Goal: Download file/media

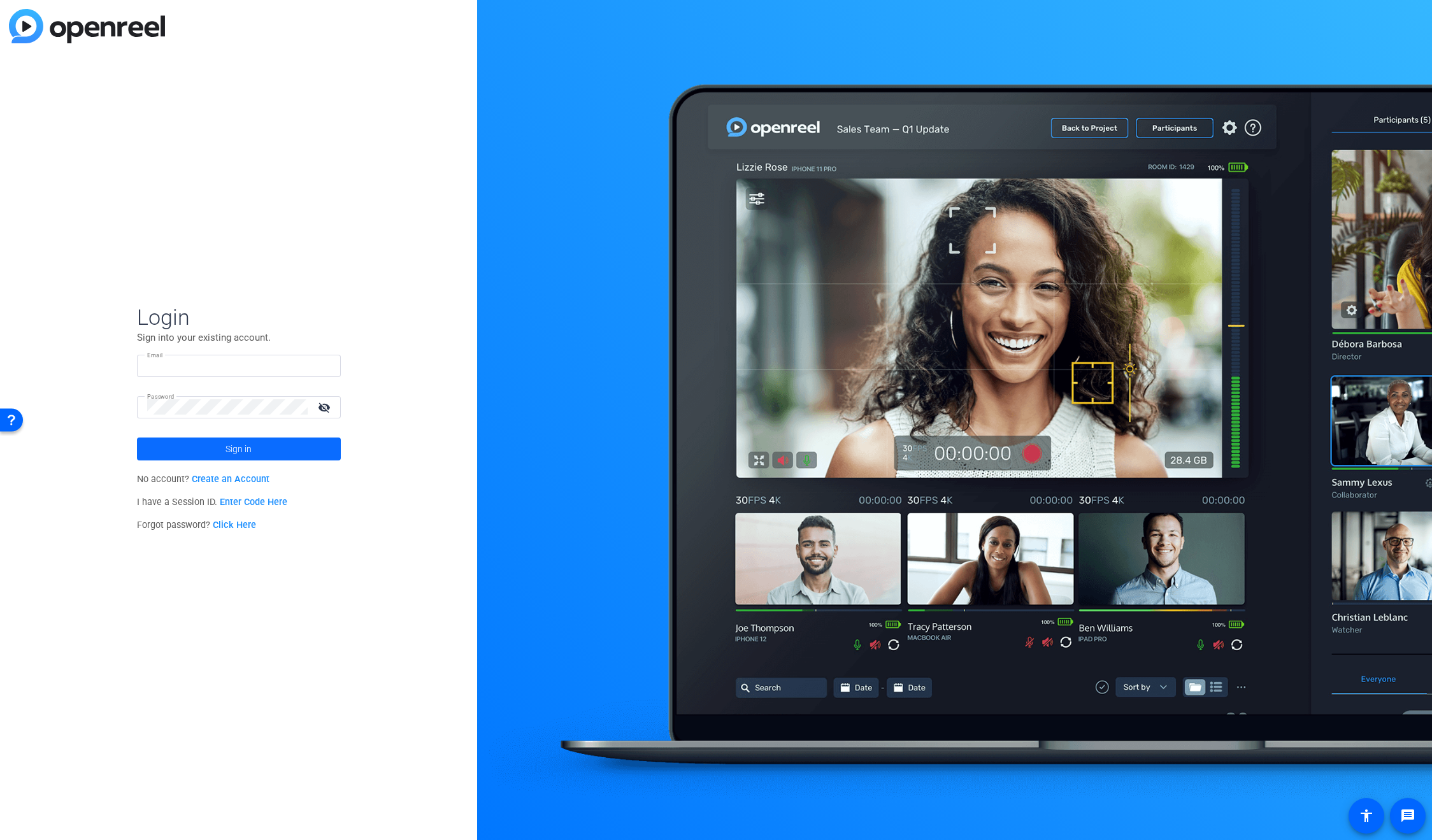
type input "[PERSON_NAME][EMAIL_ADDRESS][DOMAIN_NAME]"
click at [220, 443] on span at bounding box center [239, 449] width 204 height 31
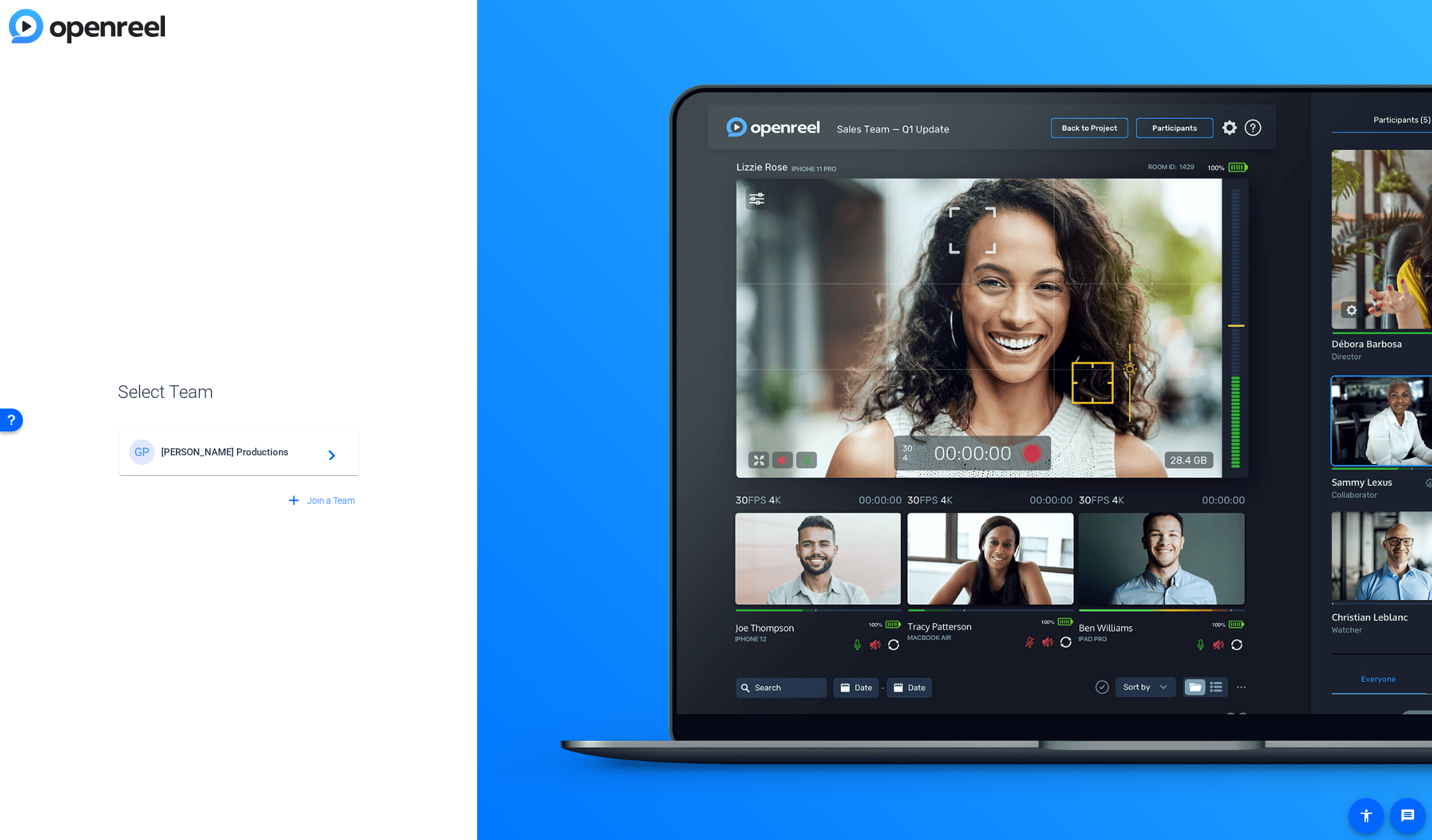
click at [227, 452] on span "[PERSON_NAME] Productions" at bounding box center [240, 452] width 159 height 12
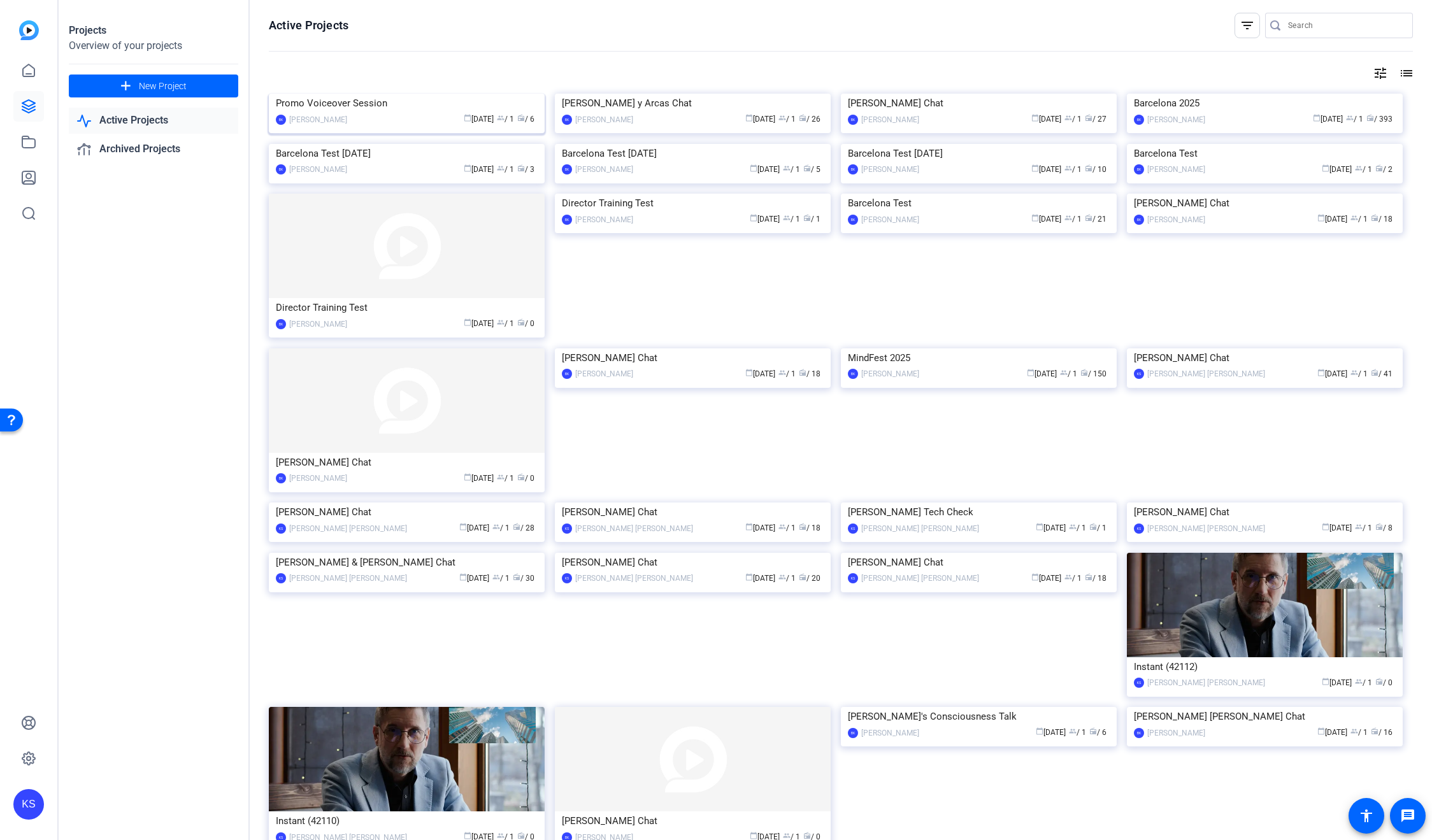
click at [356, 126] on div "calendar_today [DATE] group / 1 radio / 6" at bounding box center [445, 120] width 184 height 13
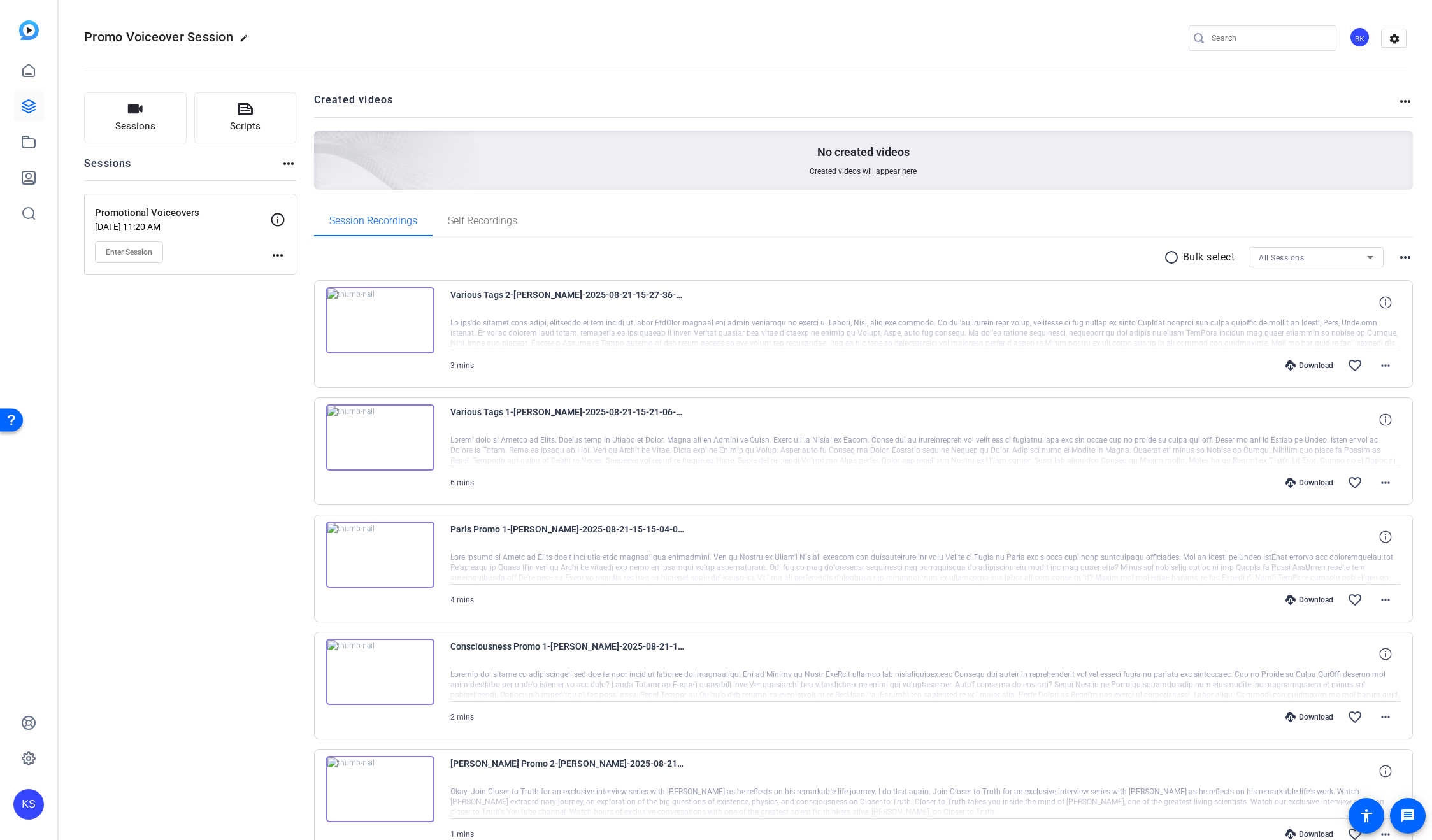
click at [1166, 254] on mat-icon "radio_button_unchecked" at bounding box center [1174, 257] width 19 height 15
click at [1215, 256] on span at bounding box center [1212, 258] width 45 height 31
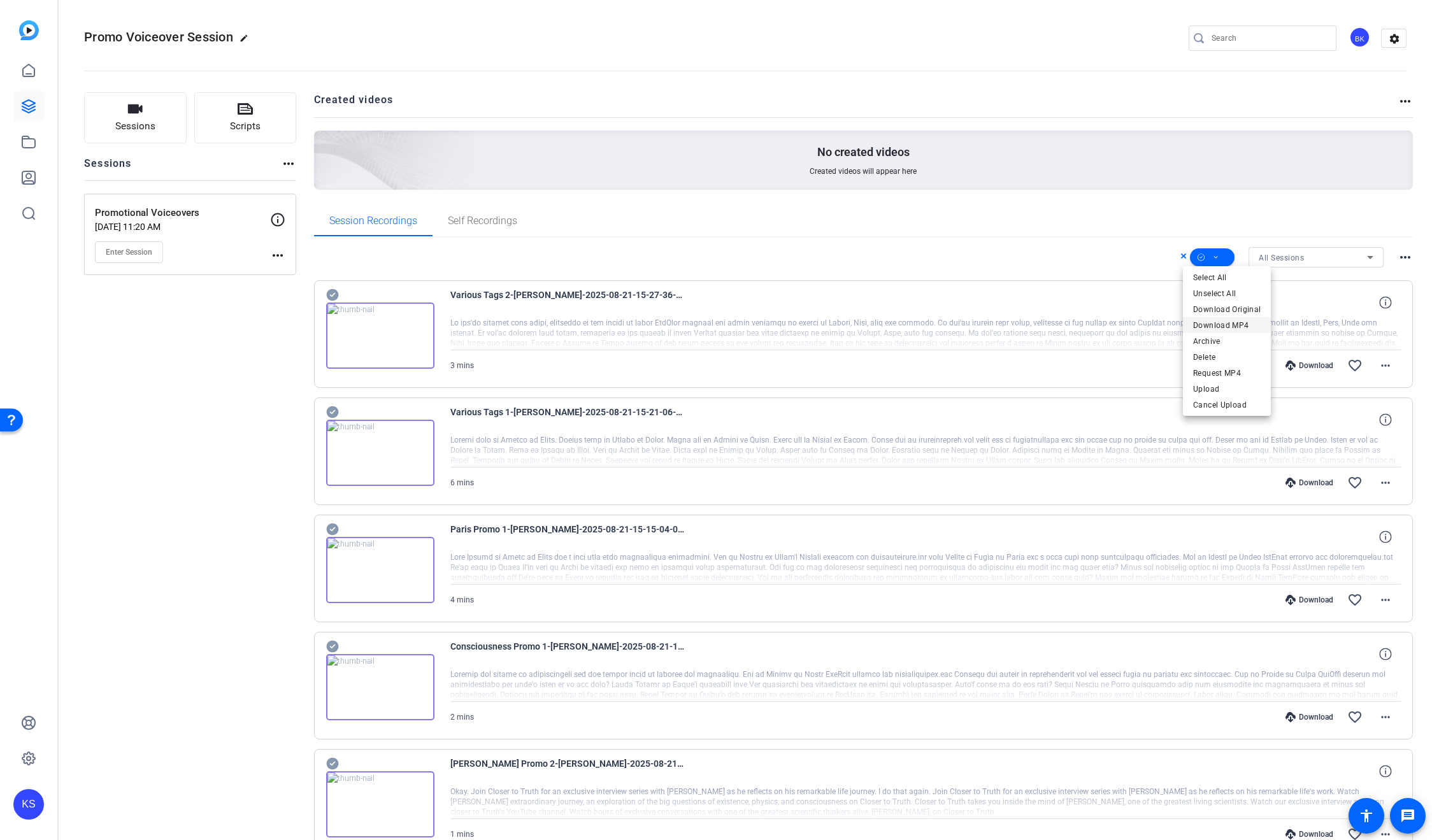
click at [1228, 327] on span "Download MP4" at bounding box center [1227, 325] width 68 height 15
click at [1219, 264] on span at bounding box center [1212, 258] width 45 height 31
click at [1226, 276] on span "Select All" at bounding box center [1227, 278] width 68 height 15
click at [1226, 324] on span "Download MP4" at bounding box center [1227, 325] width 68 height 15
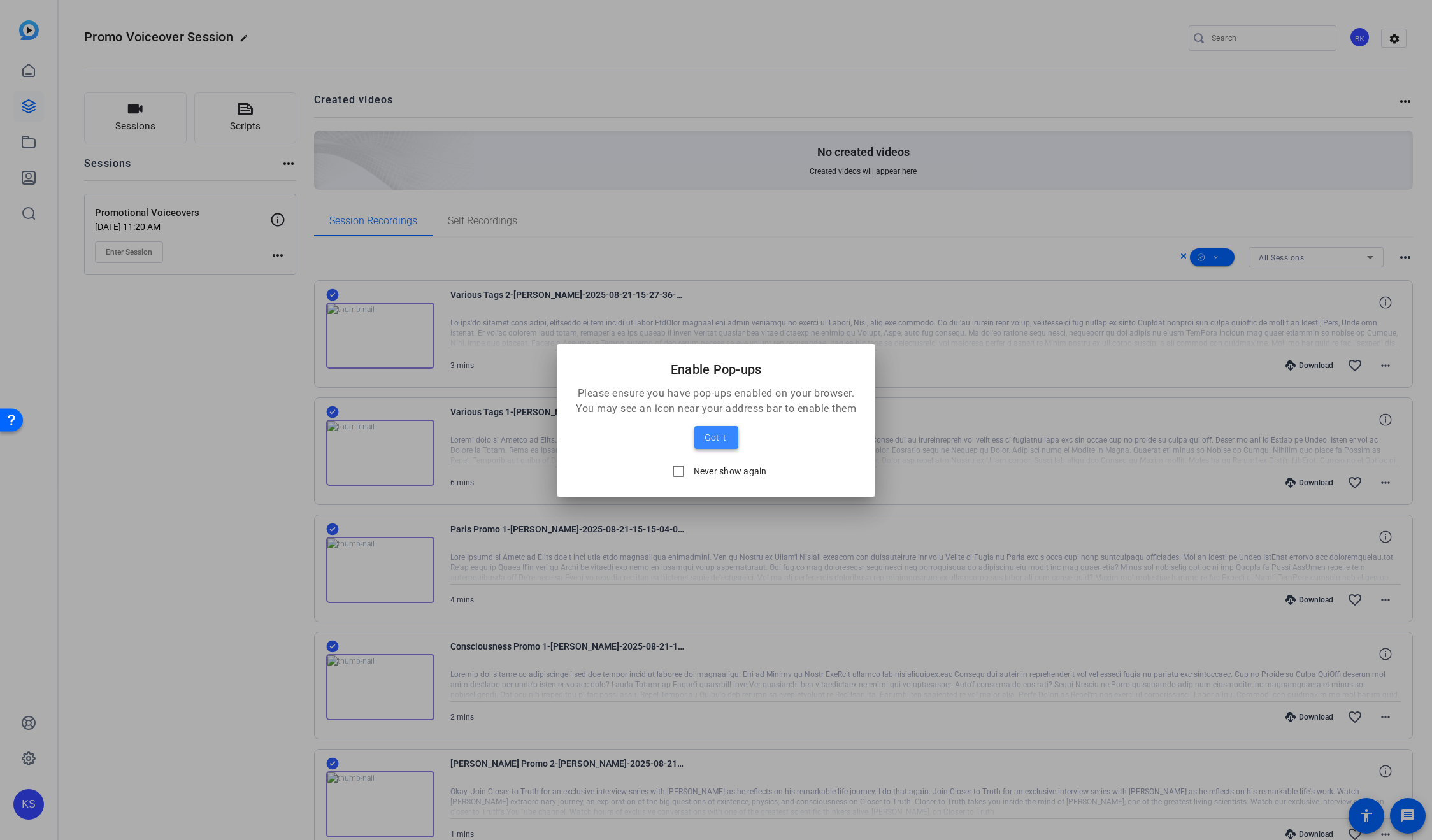
click at [712, 432] on span "Got it!" at bounding box center [716, 437] width 23 height 15
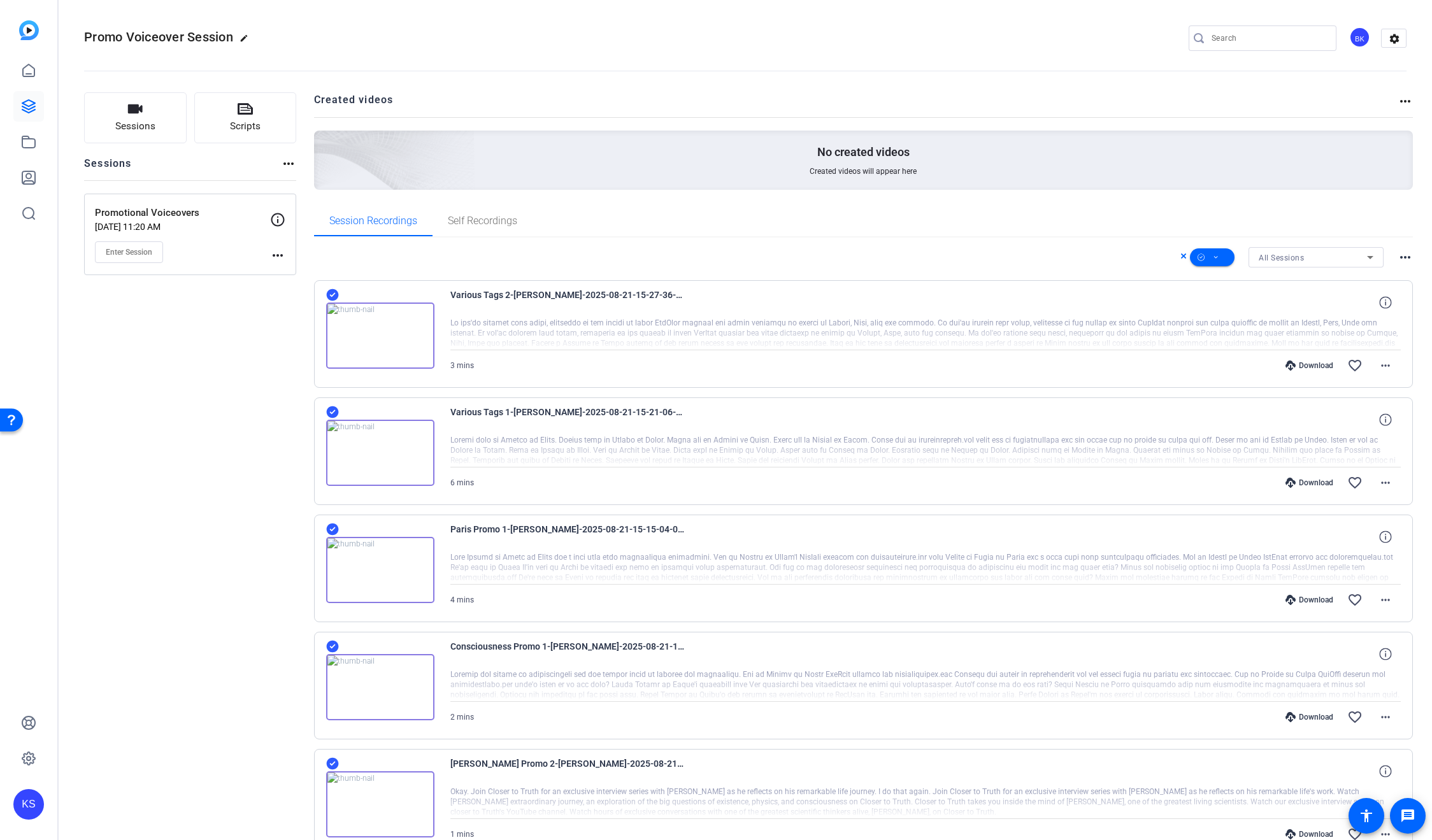
click at [892, 207] on div "Session Recordings Self Recordings" at bounding box center [864, 221] width 1099 height 31
